Goal: Navigation & Orientation: Find specific page/section

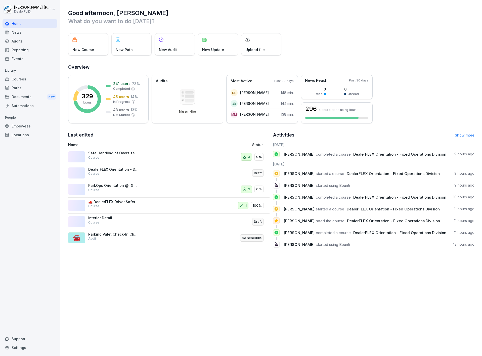
click at [30, 78] on div "Courses" at bounding box center [30, 79] width 55 height 9
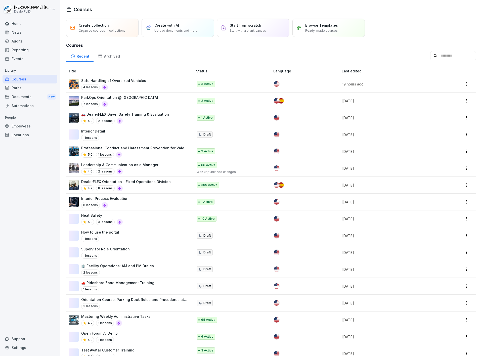
click at [13, 126] on div "Employees" at bounding box center [30, 126] width 55 height 9
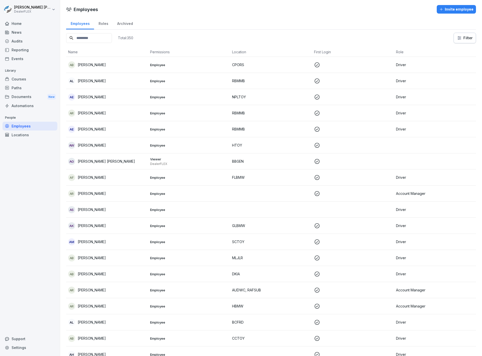
click at [27, 84] on div "Paths" at bounding box center [30, 87] width 55 height 9
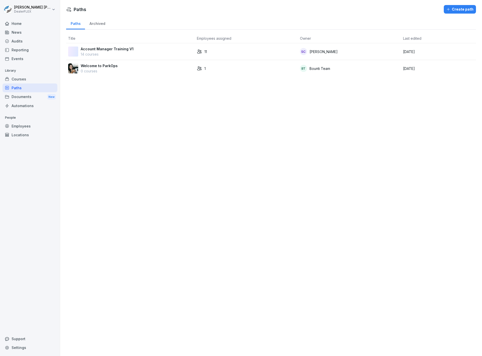
click at [160, 47] on div "Account Manager Training V1 14 courses" at bounding box center [130, 51] width 125 height 11
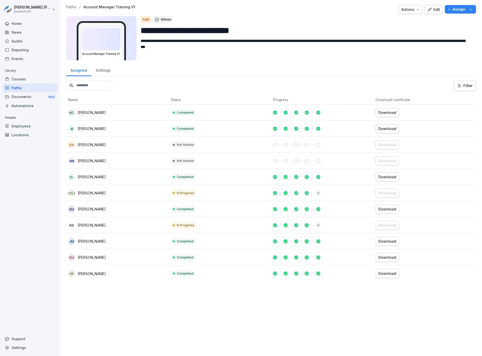
click at [102, 271] on p "[PERSON_NAME]" at bounding box center [92, 273] width 28 height 5
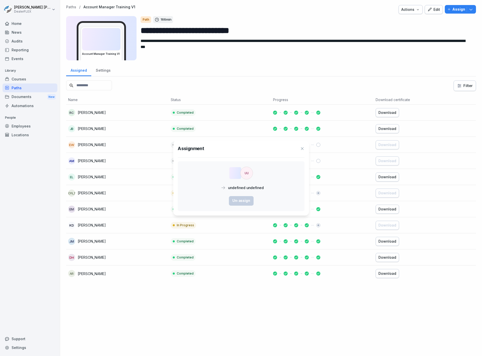
click at [102, 271] on div at bounding box center [241, 178] width 482 height 356
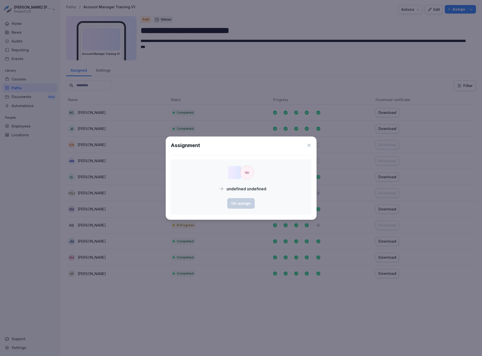
click at [308, 145] on icon at bounding box center [308, 145] width 5 height 5
